Goal: Information Seeking & Learning: Understand process/instructions

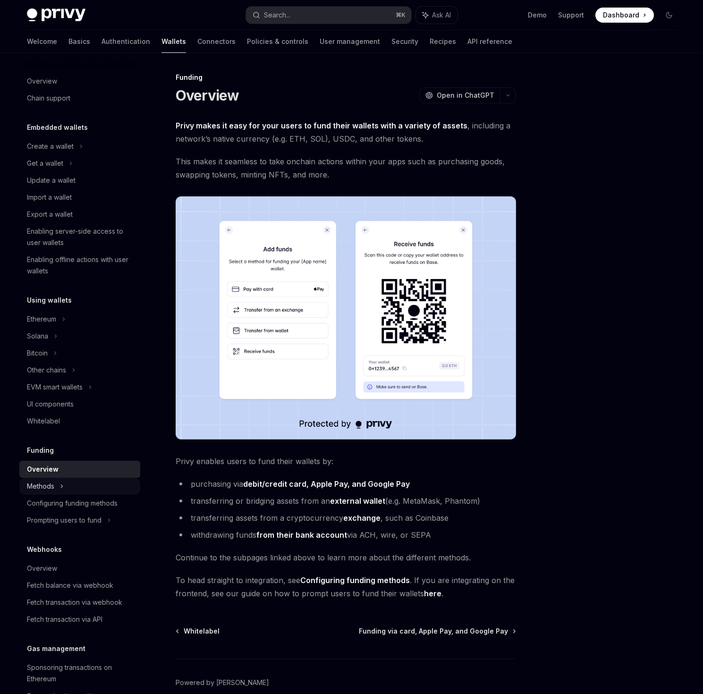
click at [59, 172] on div "Methods" at bounding box center [79, 163] width 121 height 17
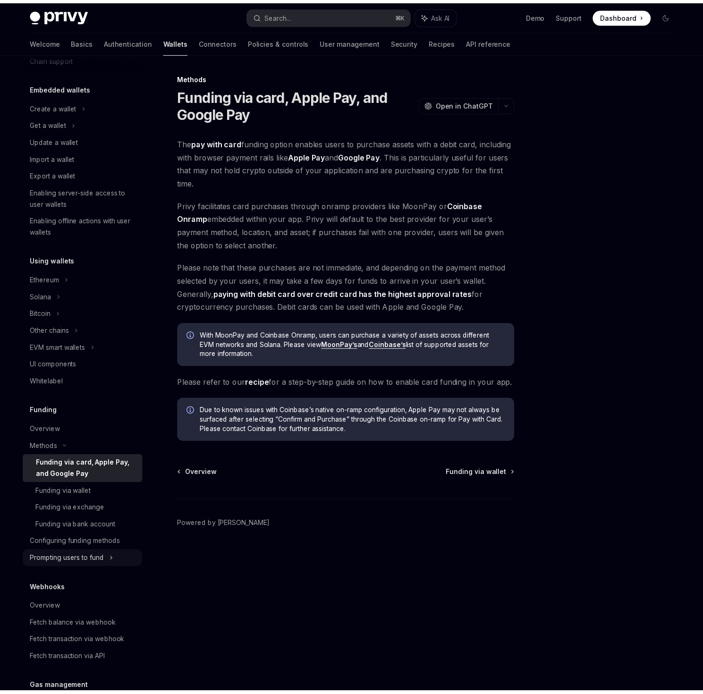
scroll to position [91, 0]
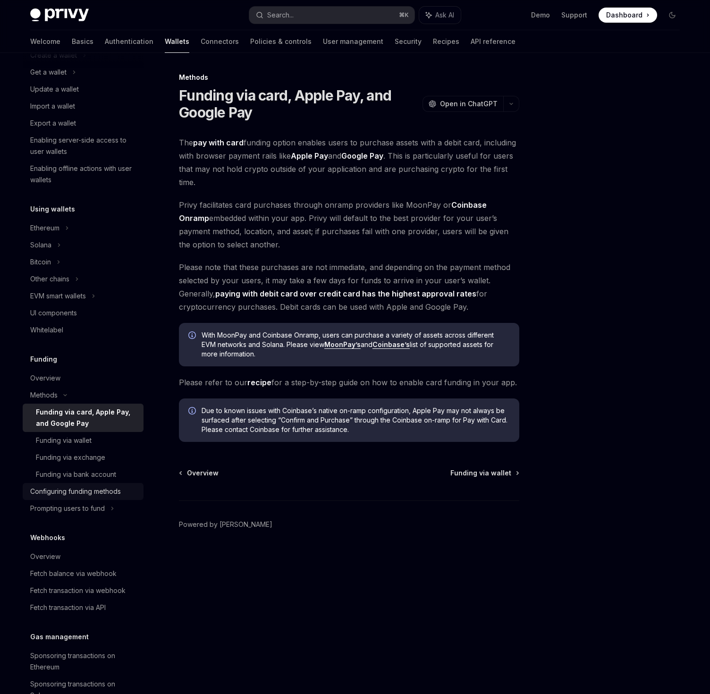
click at [81, 488] on div "Configuring funding methods" at bounding box center [75, 491] width 91 height 11
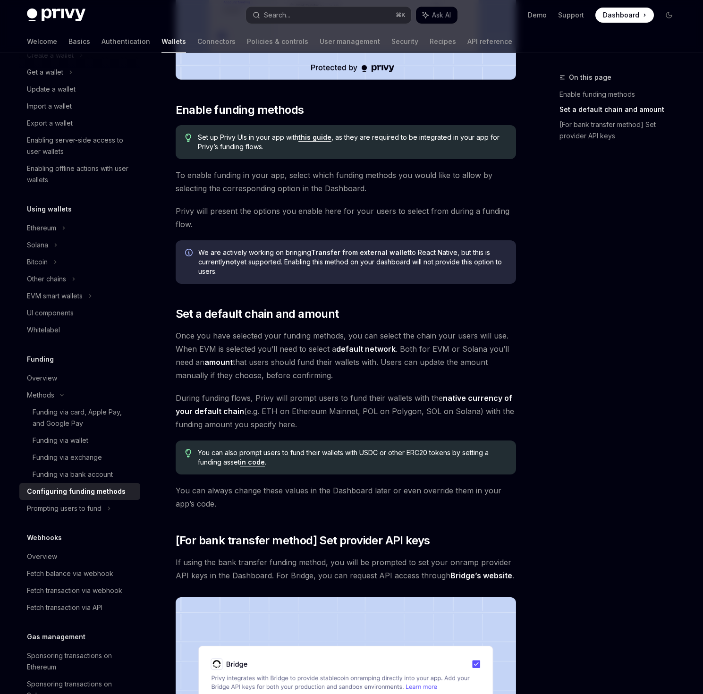
scroll to position [394, 0]
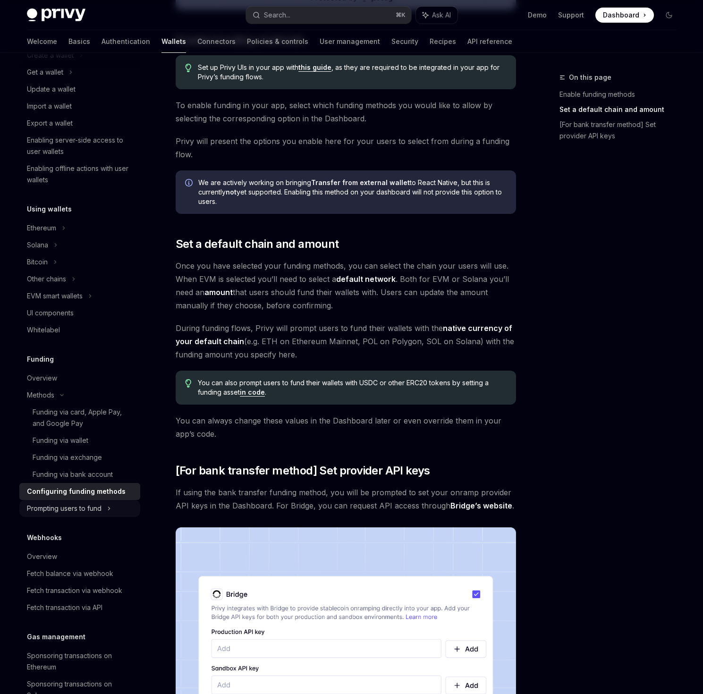
click at [66, 285] on div "Prompting users to fund" at bounding box center [46, 278] width 39 height 11
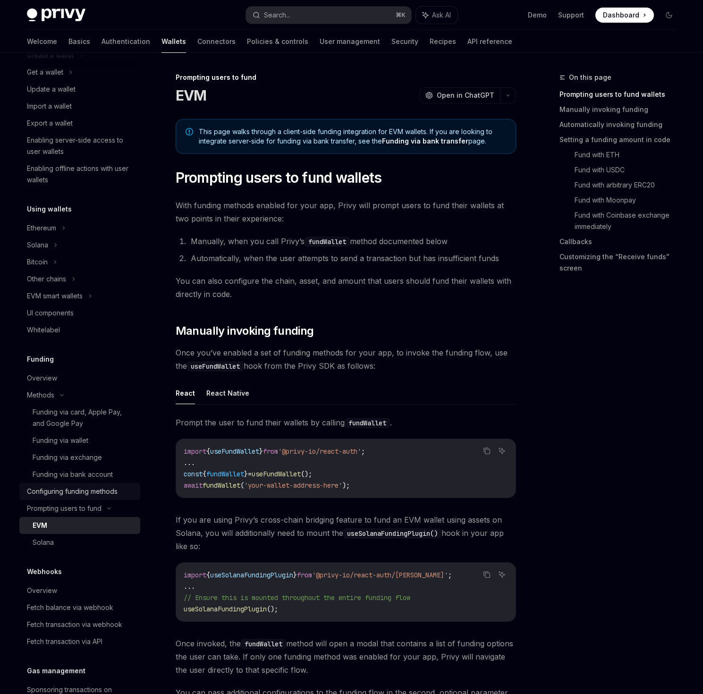
click at [93, 495] on div "Configuring funding methods" at bounding box center [72, 491] width 91 height 11
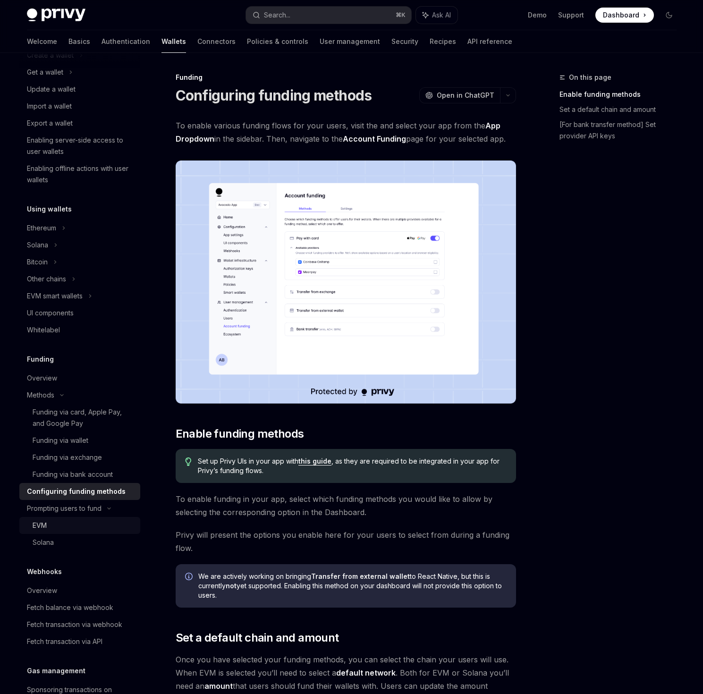
click at [66, 527] on div "EVM" at bounding box center [84, 525] width 102 height 11
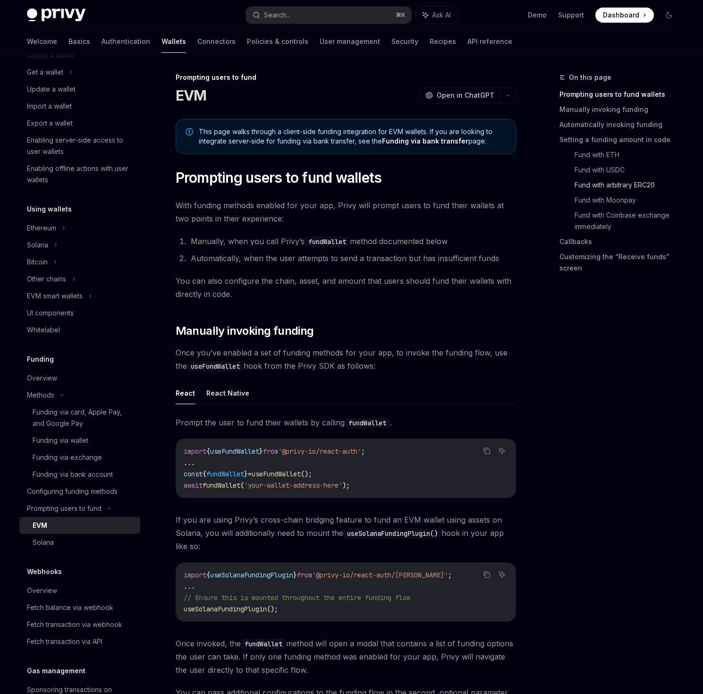
click at [615, 179] on link "Fund with arbitrary ERC20" at bounding box center [630, 185] width 110 height 15
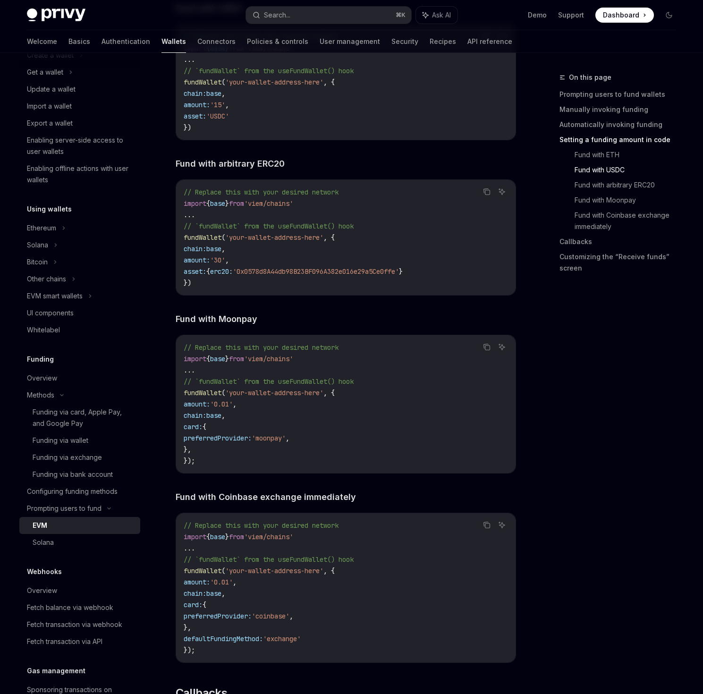
scroll to position [1577, 0]
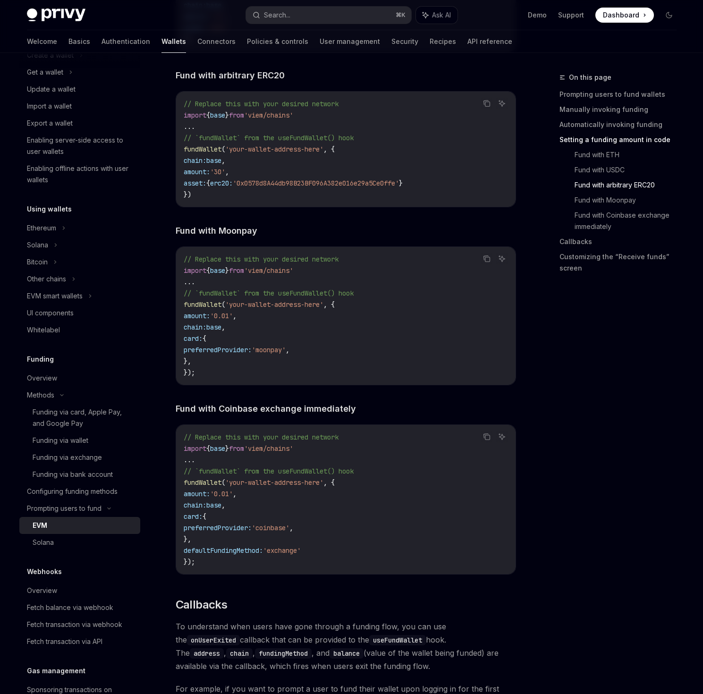
click at [623, 142] on link "Setting a funding amount in code" at bounding box center [622, 139] width 125 height 15
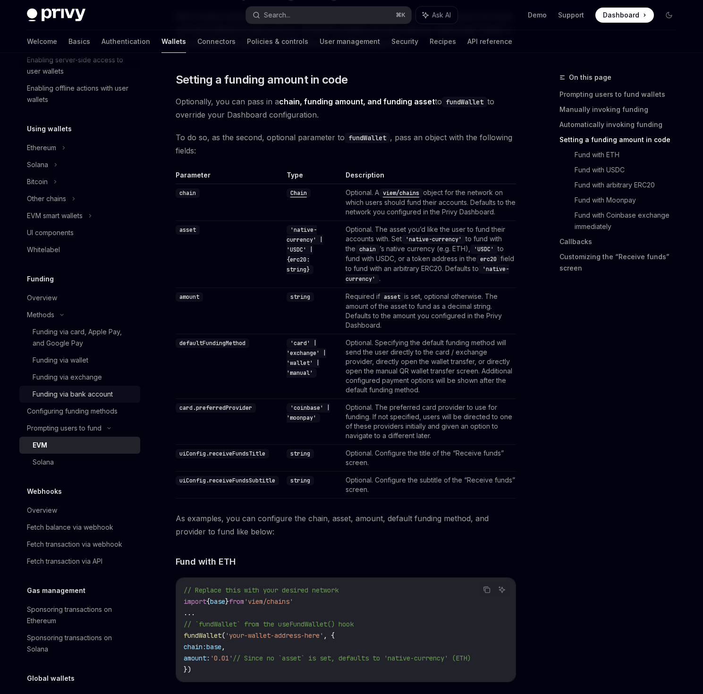
scroll to position [236, 0]
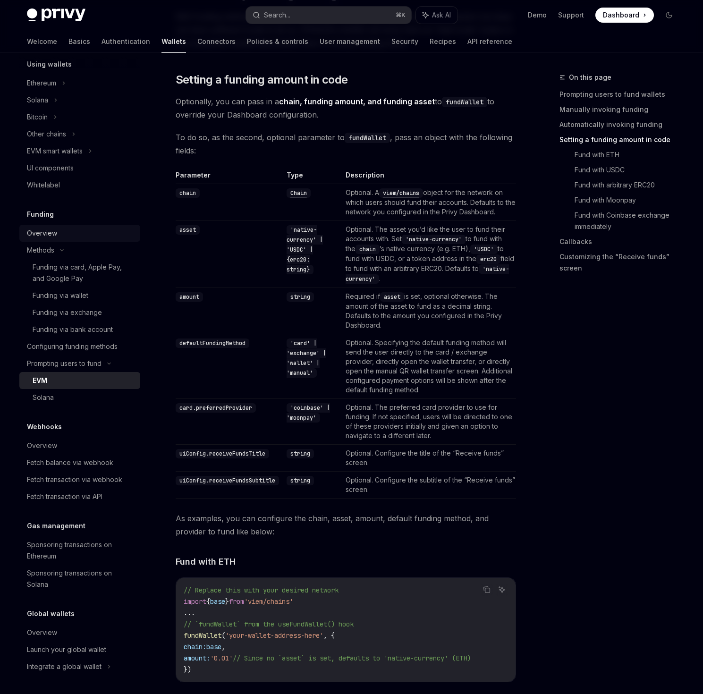
click at [48, 230] on div "Overview" at bounding box center [42, 233] width 30 height 11
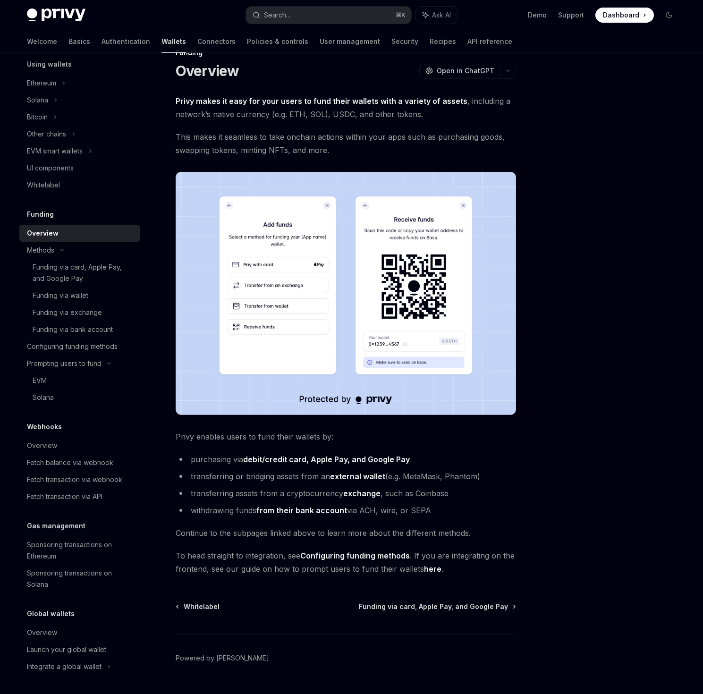
scroll to position [46, 0]
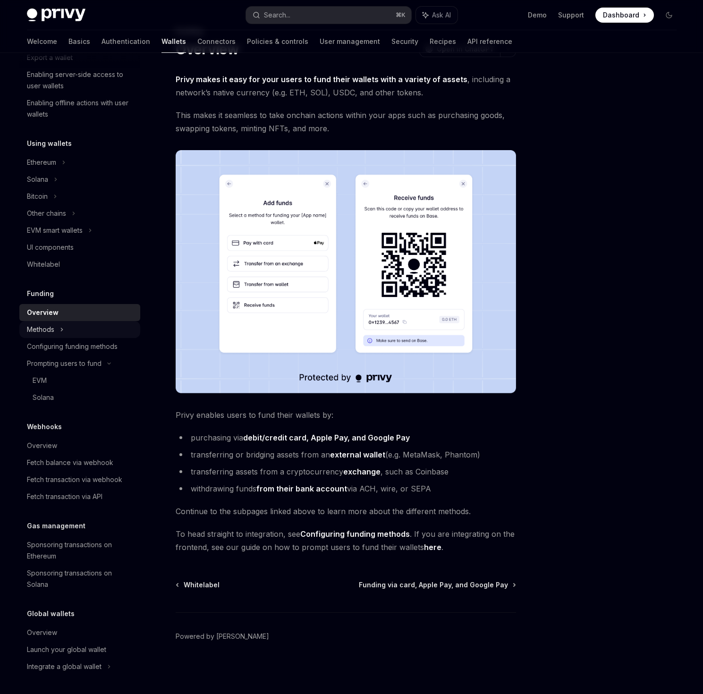
scroll to position [157, 0]
click at [35, 12] on div "Methods" at bounding box center [45, 6] width 36 height 11
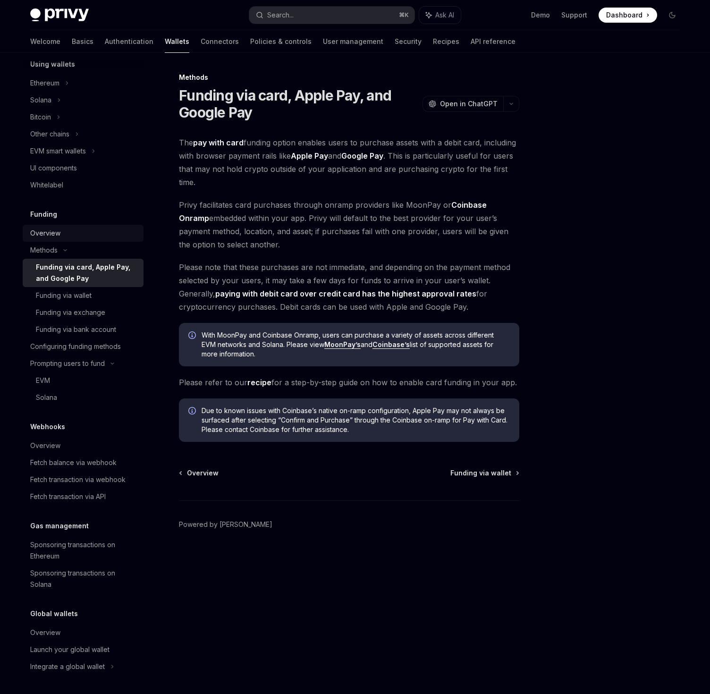
click at [45, 229] on div "Overview" at bounding box center [45, 233] width 30 height 11
type textarea "*"
